Goal: Information Seeking & Learning: Learn about a topic

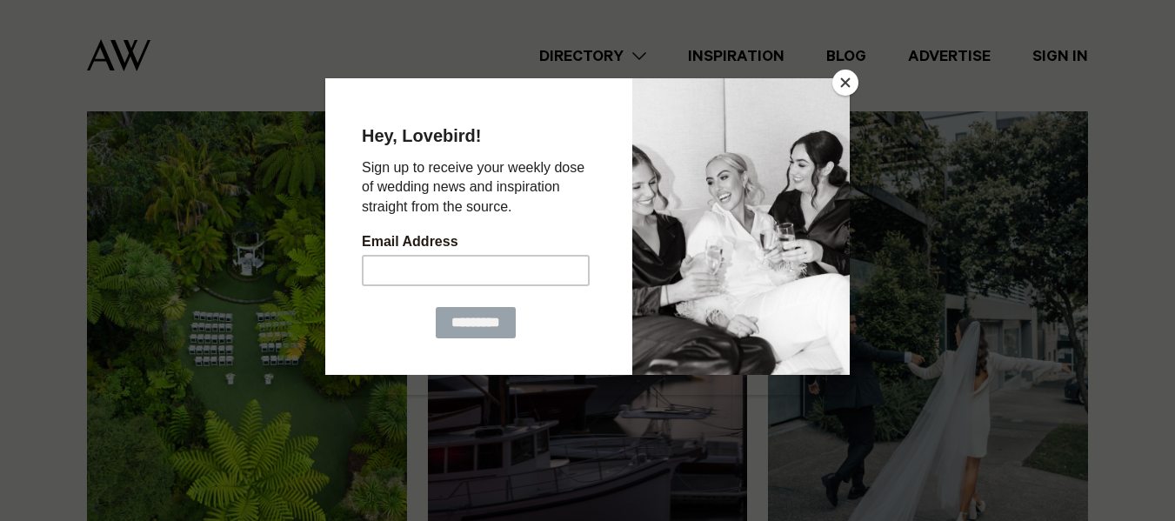
scroll to position [1764, 0]
click at [847, 81] on button "Close" at bounding box center [845, 83] width 26 height 26
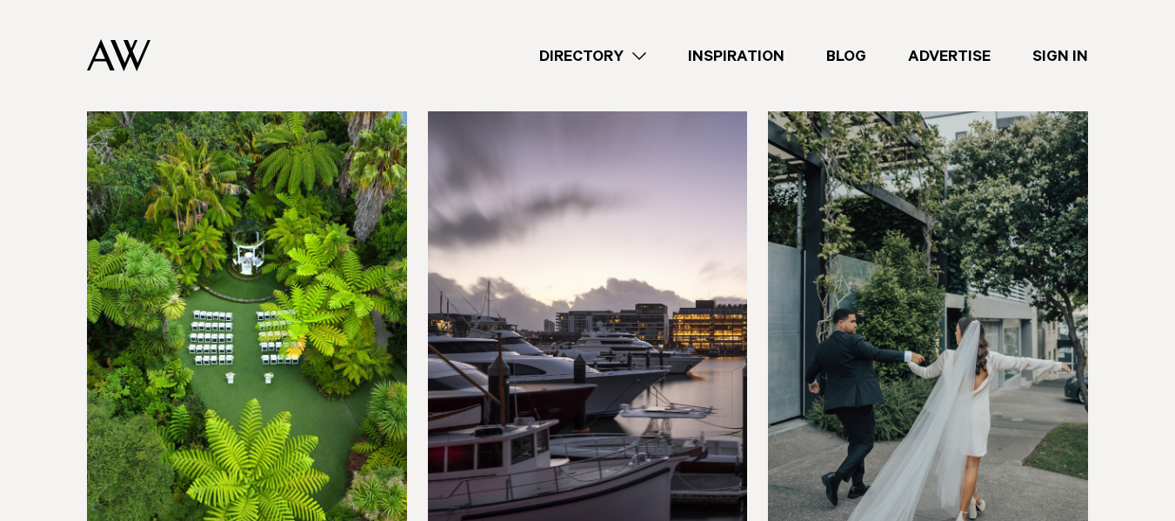
click at [276, 224] on img at bounding box center [247, 321] width 320 height 429
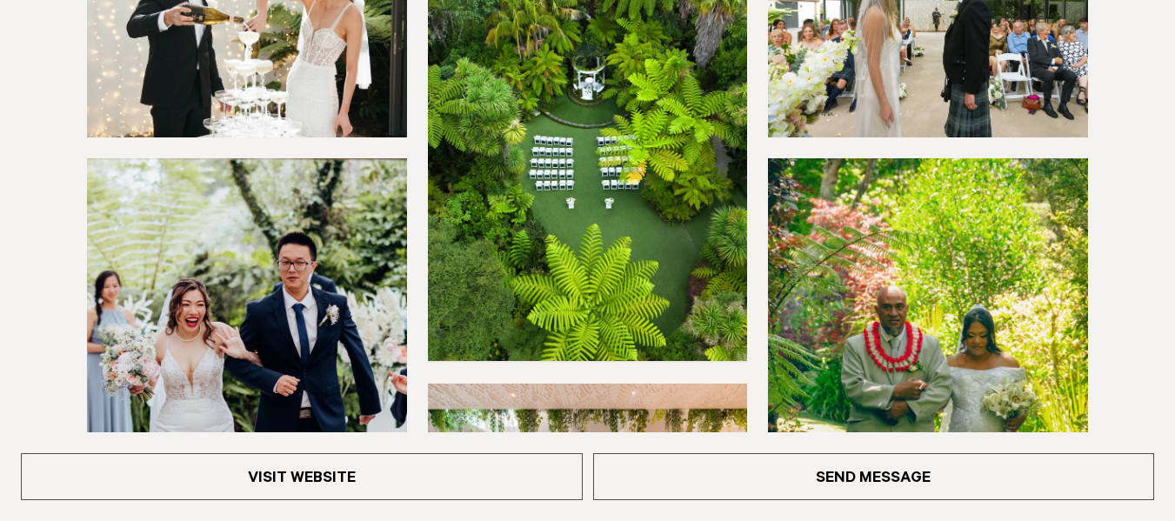
scroll to position [382, 0]
click at [515, 270] on img at bounding box center [588, 145] width 320 height 429
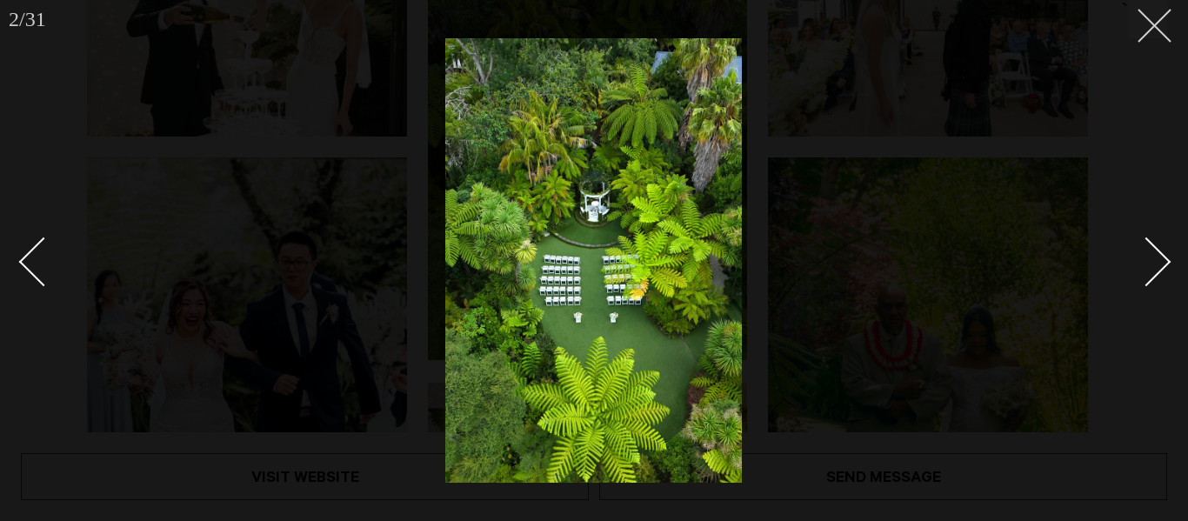
click at [1159, 23] on button at bounding box center [1148, 19] width 38 height 38
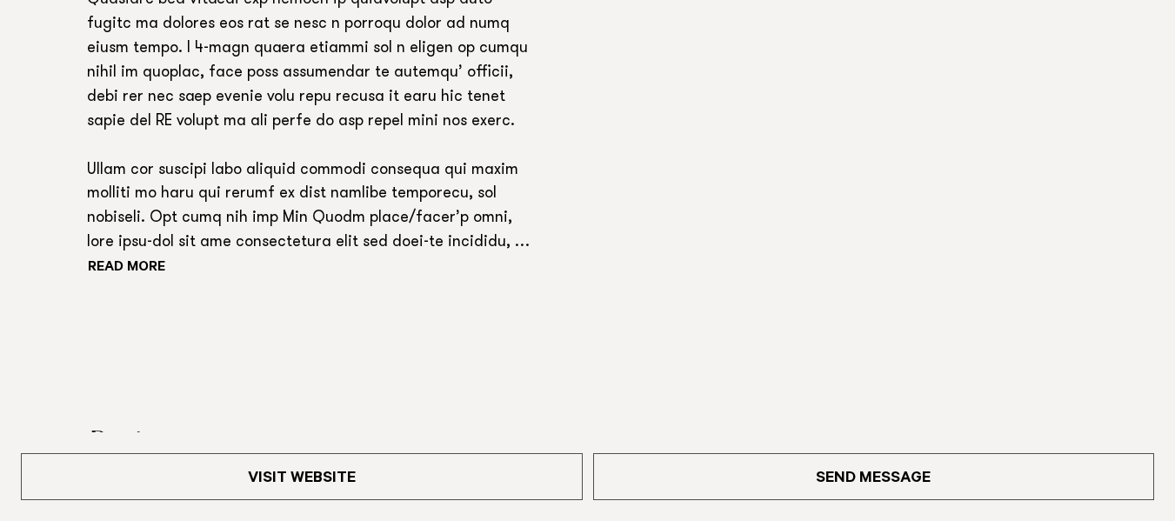
scroll to position [1486, 0]
